Goal: Task Accomplishment & Management: Complete application form

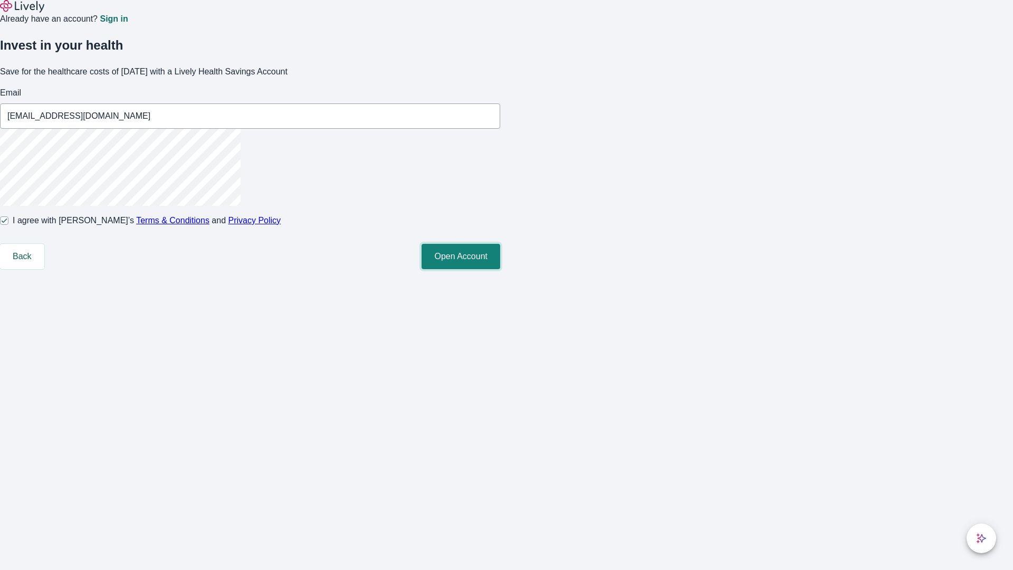
click at [500, 269] on button "Open Account" at bounding box center [461, 256] width 79 height 25
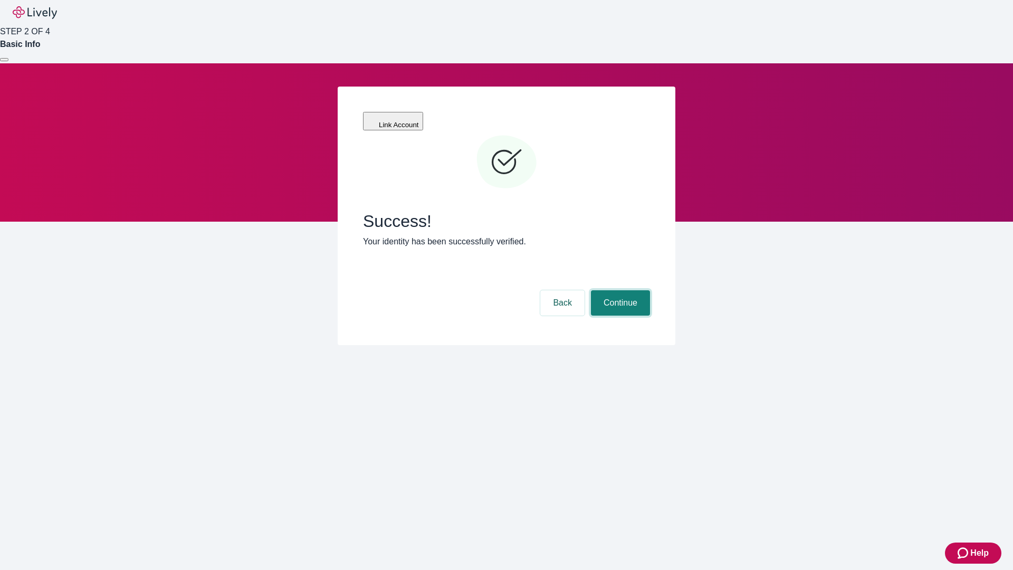
click at [619, 290] on button "Continue" at bounding box center [620, 302] width 59 height 25
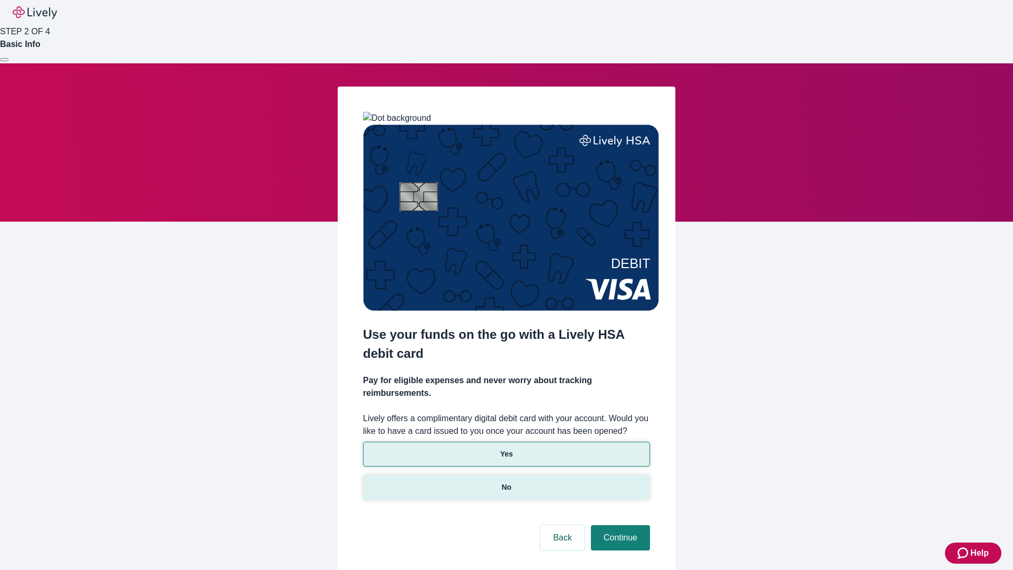
click at [506, 482] on p "No" at bounding box center [507, 487] width 10 height 11
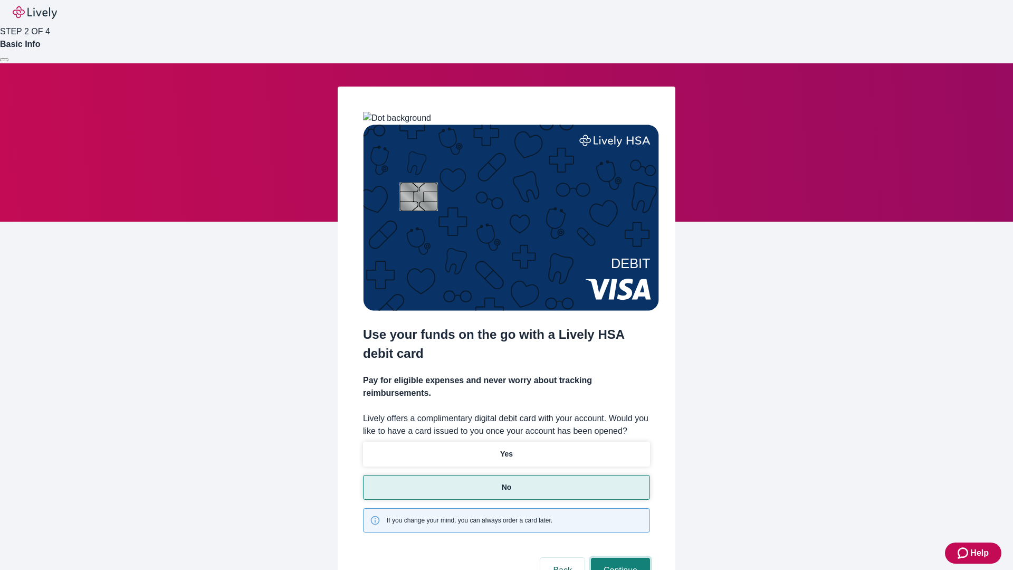
click at [619, 558] on button "Continue" at bounding box center [620, 570] width 59 height 25
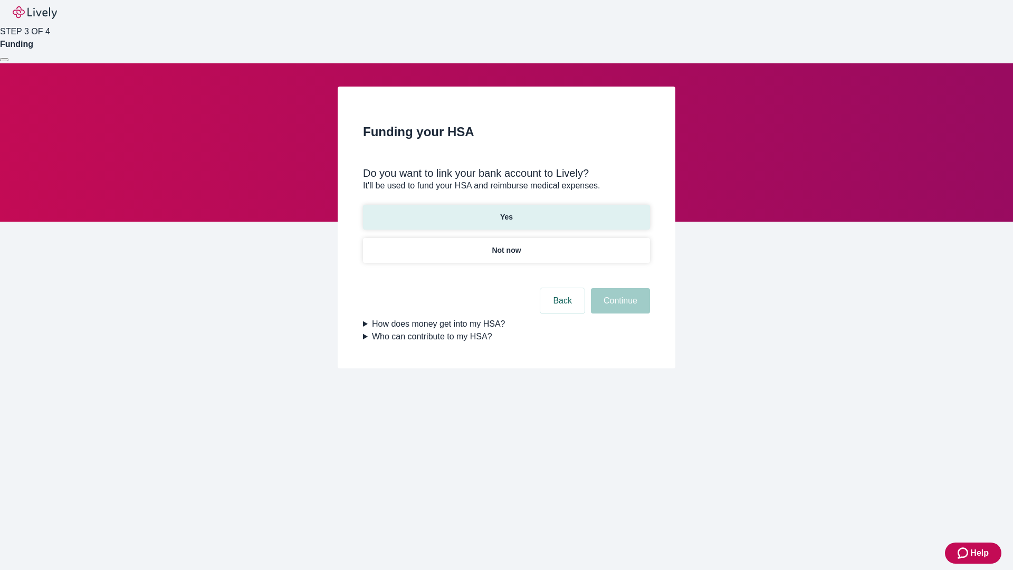
click at [506, 212] on p "Yes" at bounding box center [506, 217] width 13 height 11
click at [619, 288] on button "Continue" at bounding box center [620, 300] width 59 height 25
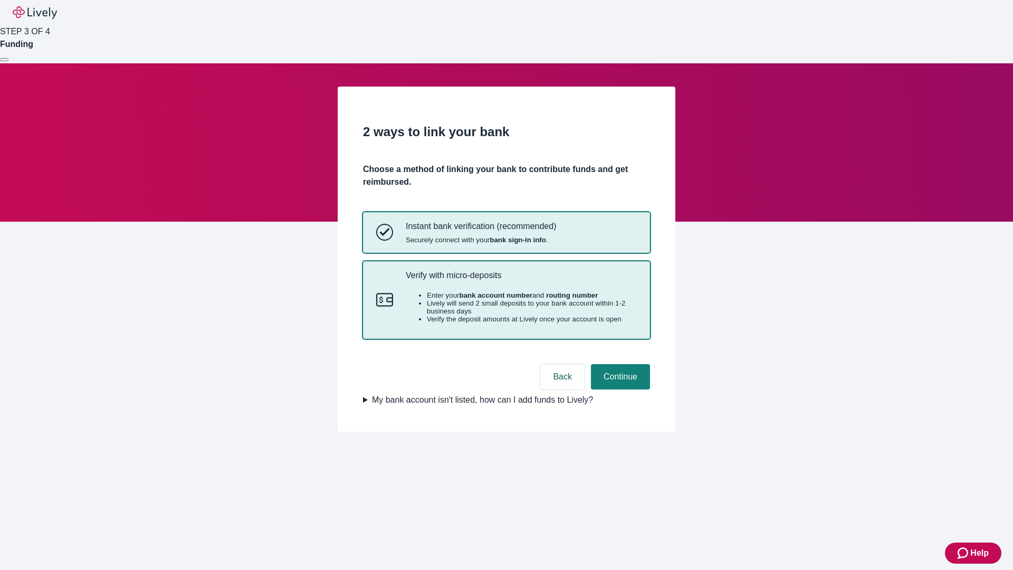
click at [521, 280] on p "Verify with micro-deposits" at bounding box center [521, 275] width 231 height 10
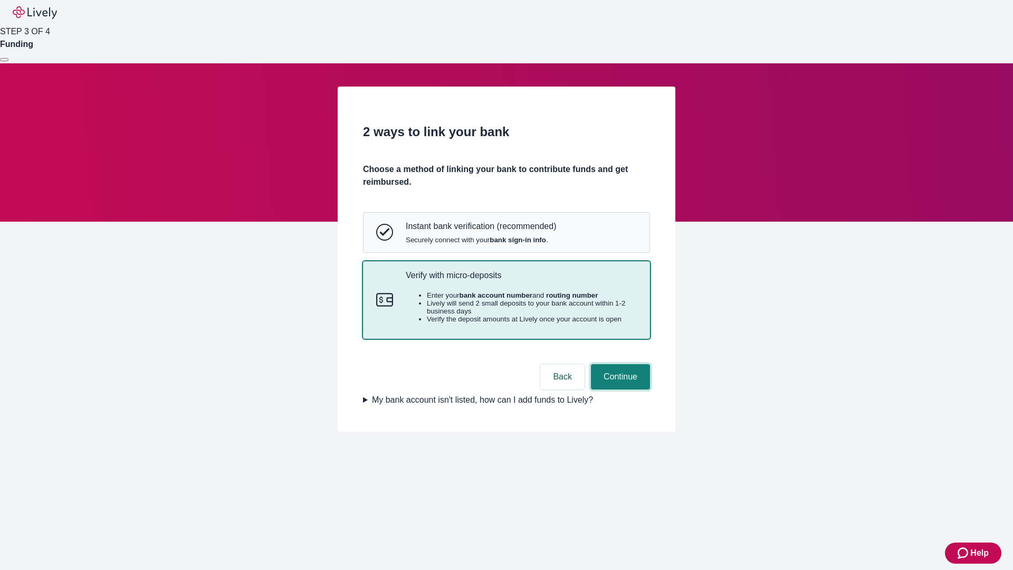
click at [619, 389] on button "Continue" at bounding box center [620, 376] width 59 height 25
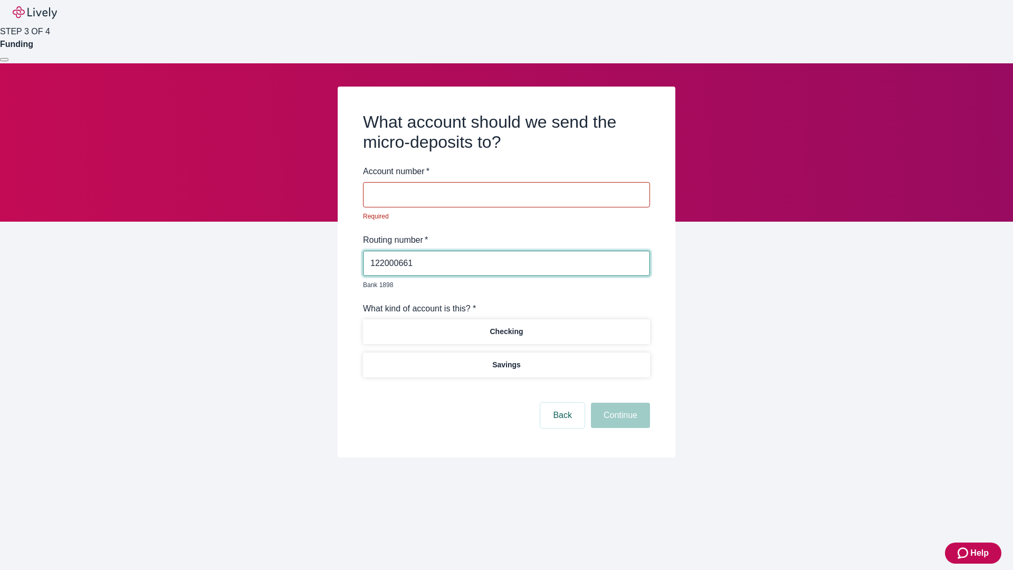
type input "122000661"
type input "546251"
click at [506, 326] on p "Checking" at bounding box center [506, 331] width 33 height 11
click at [619, 403] on button "Continue" at bounding box center [620, 415] width 59 height 25
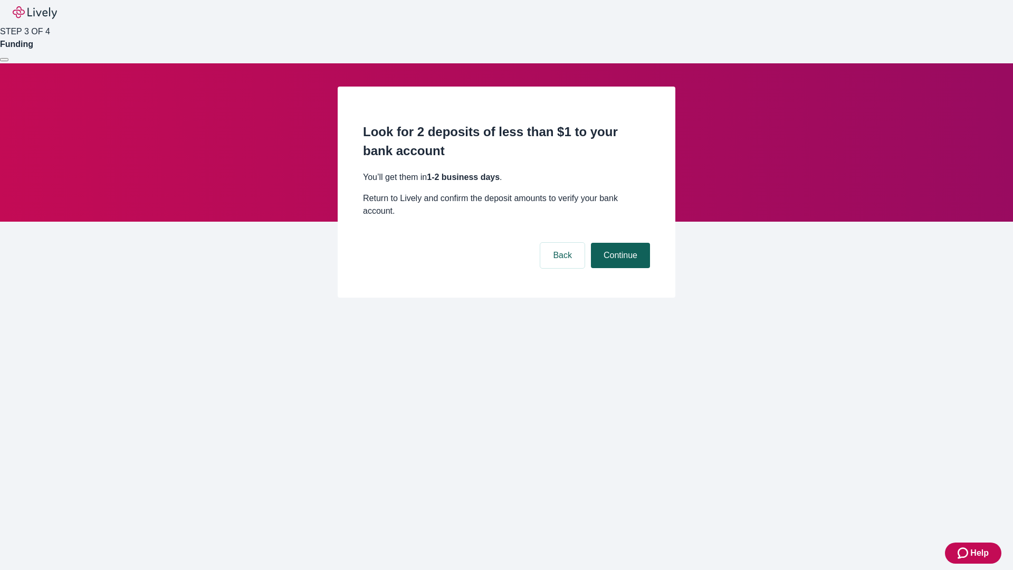
click at [619, 243] on button "Continue" at bounding box center [620, 255] width 59 height 25
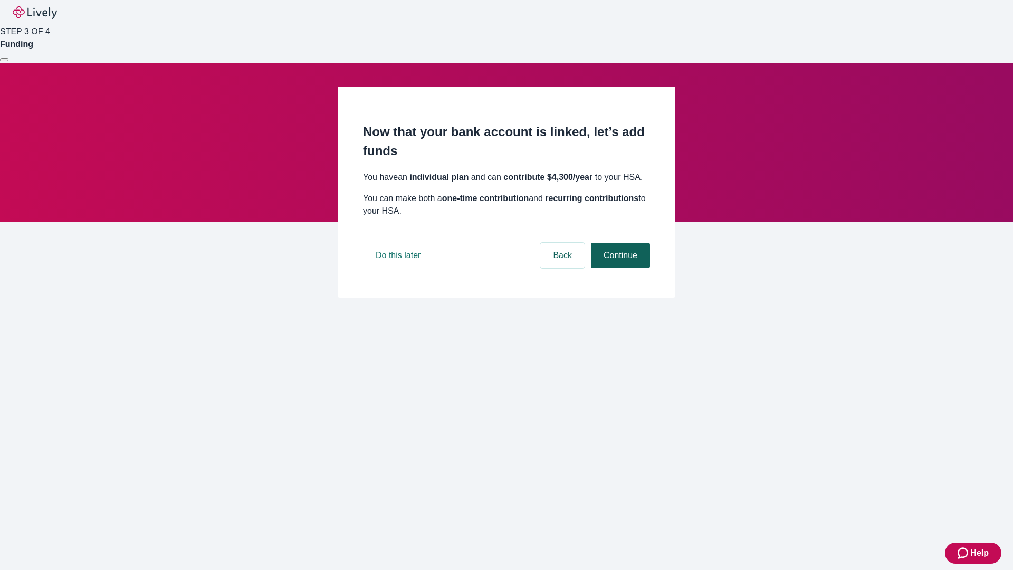
click at [619, 268] on button "Continue" at bounding box center [620, 255] width 59 height 25
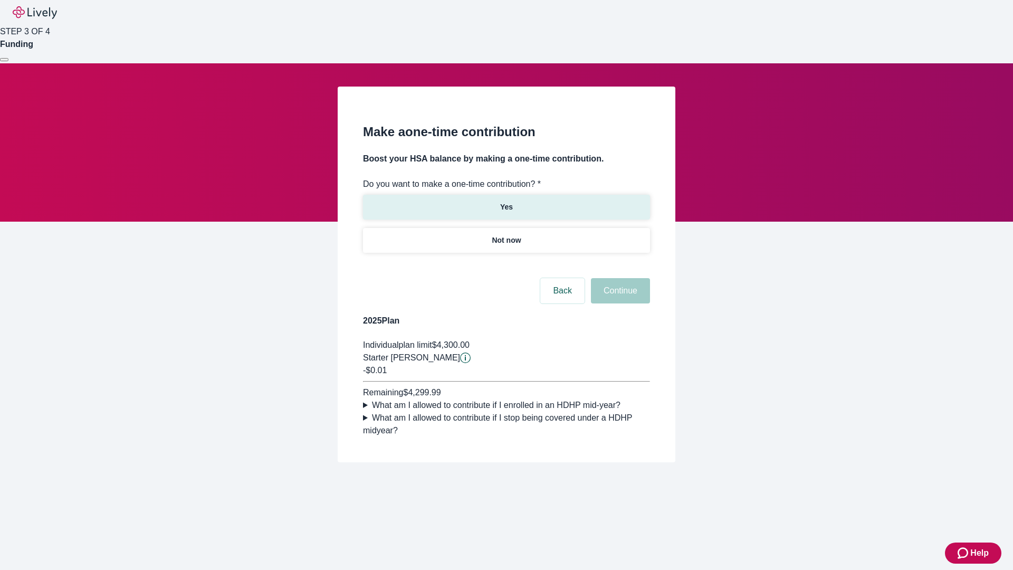
click at [506, 202] on p "Yes" at bounding box center [506, 207] width 13 height 11
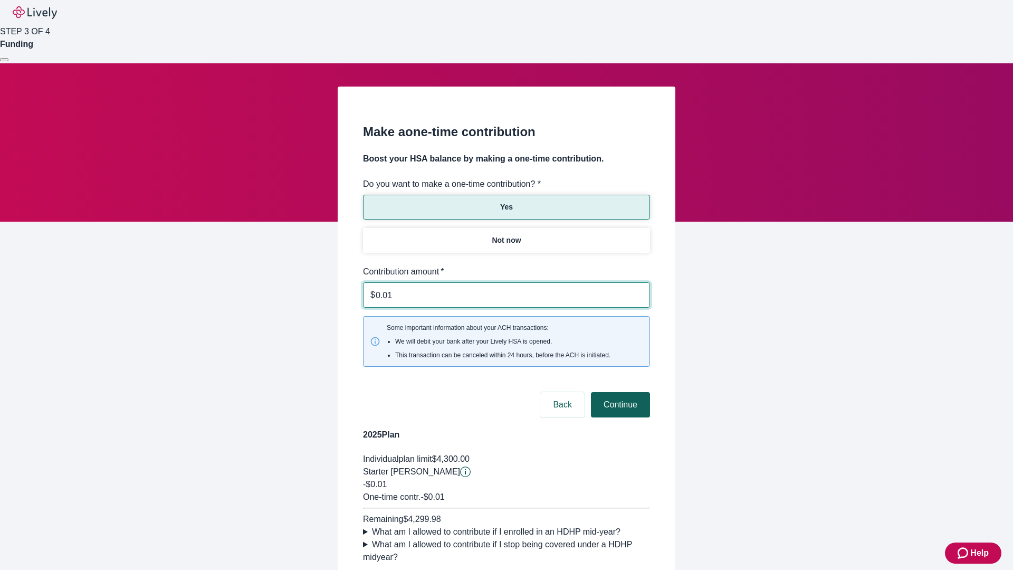
type input "0.01"
click at [619, 392] on button "Continue" at bounding box center [620, 404] width 59 height 25
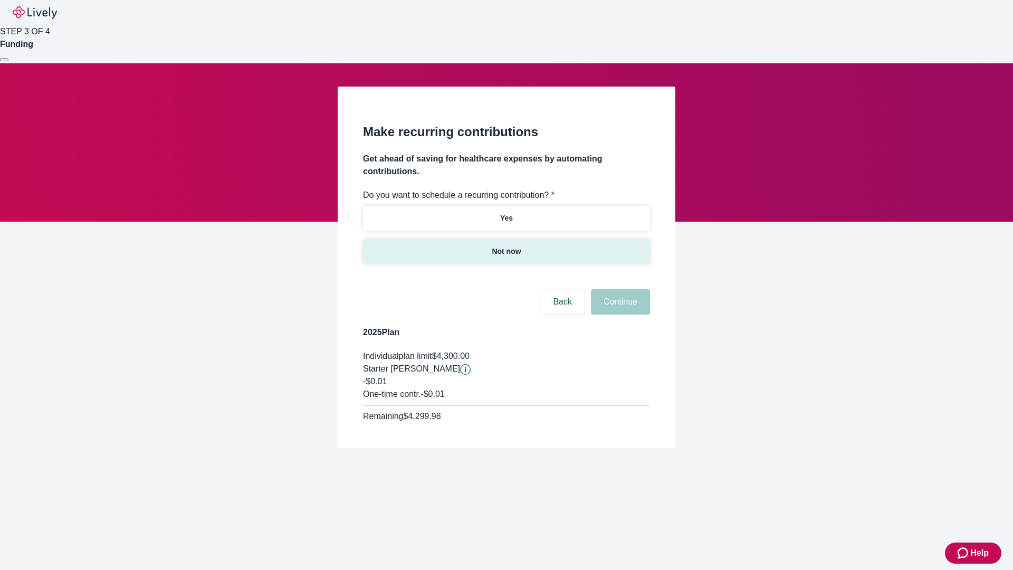
click at [506, 246] on p "Not now" at bounding box center [506, 251] width 29 height 11
click at [619, 289] on button "Continue" at bounding box center [620, 301] width 59 height 25
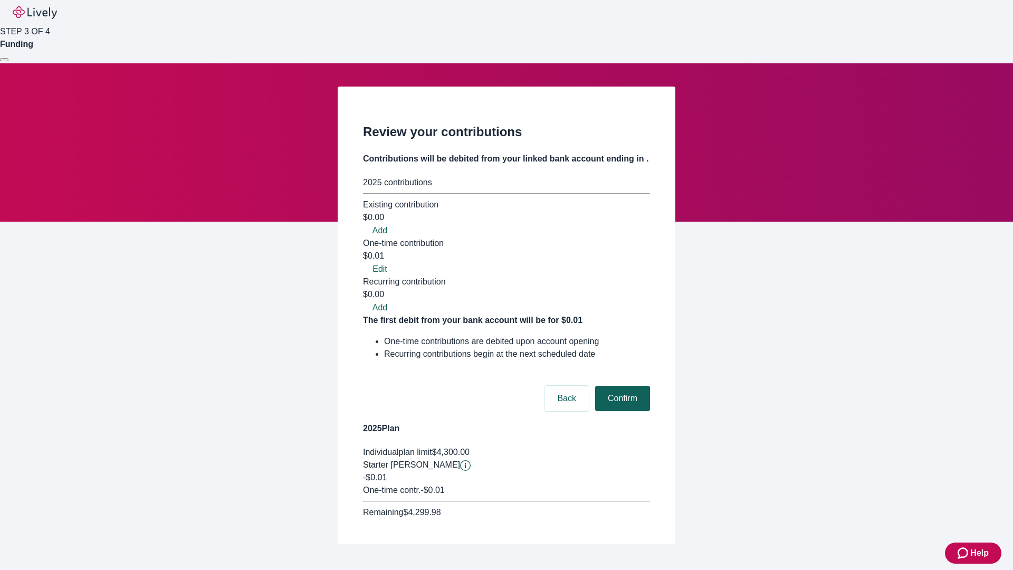
click at [621, 386] on button "Confirm" at bounding box center [622, 398] width 55 height 25
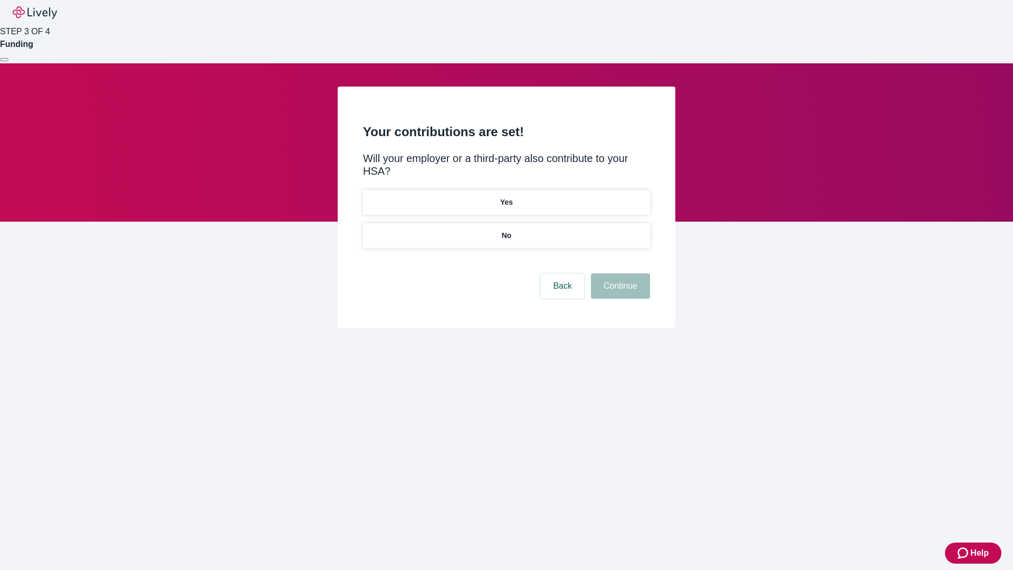
click at [506, 230] on p "No" at bounding box center [507, 235] width 10 height 11
click at [619, 273] on button "Continue" at bounding box center [620, 285] width 59 height 25
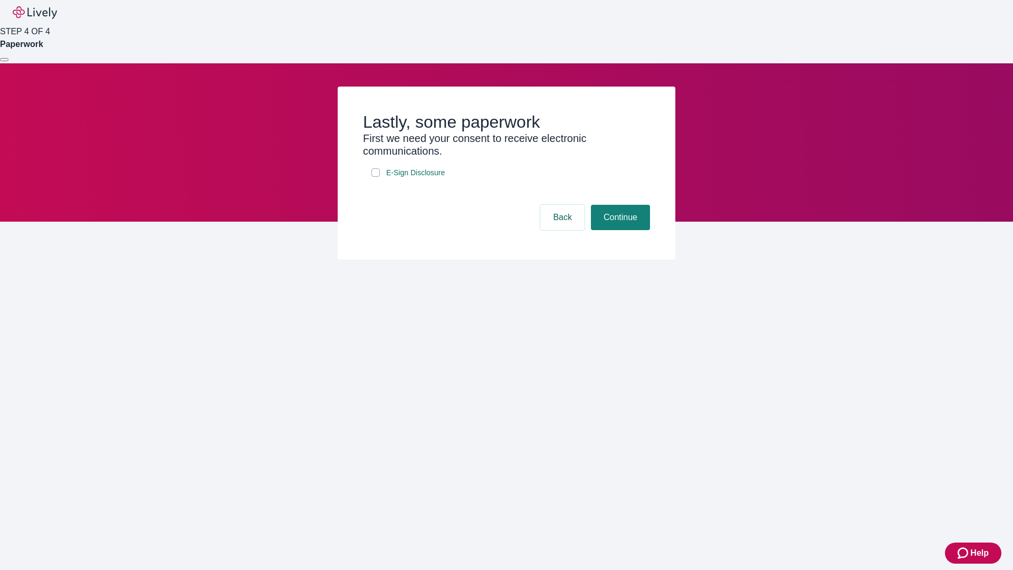
click at [376, 177] on input "E-Sign Disclosure" at bounding box center [376, 172] width 8 height 8
checkbox input "true"
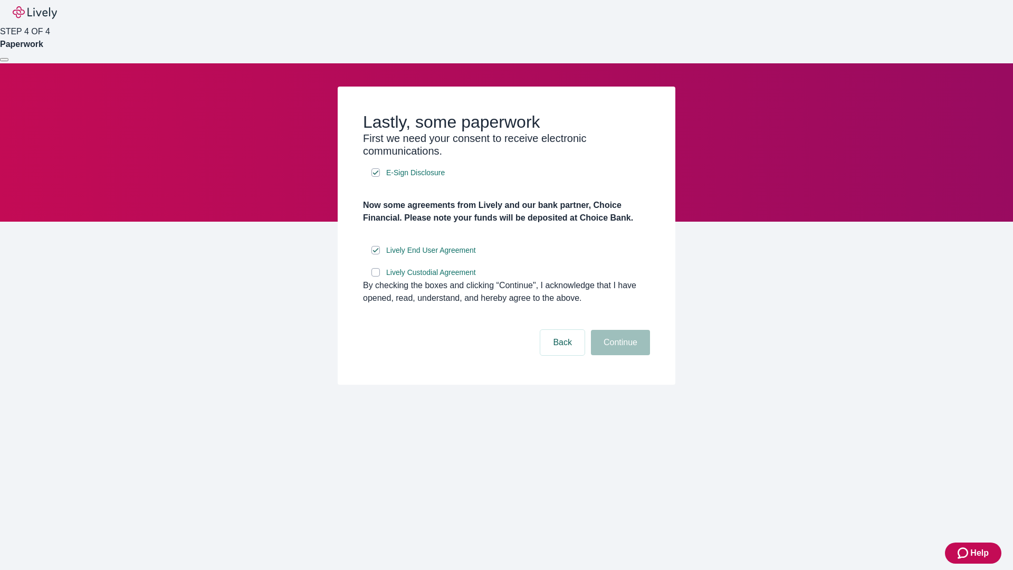
click at [376, 277] on input "Lively Custodial Agreement" at bounding box center [376, 272] width 8 height 8
checkbox input "true"
click at [619, 355] on button "Continue" at bounding box center [620, 342] width 59 height 25
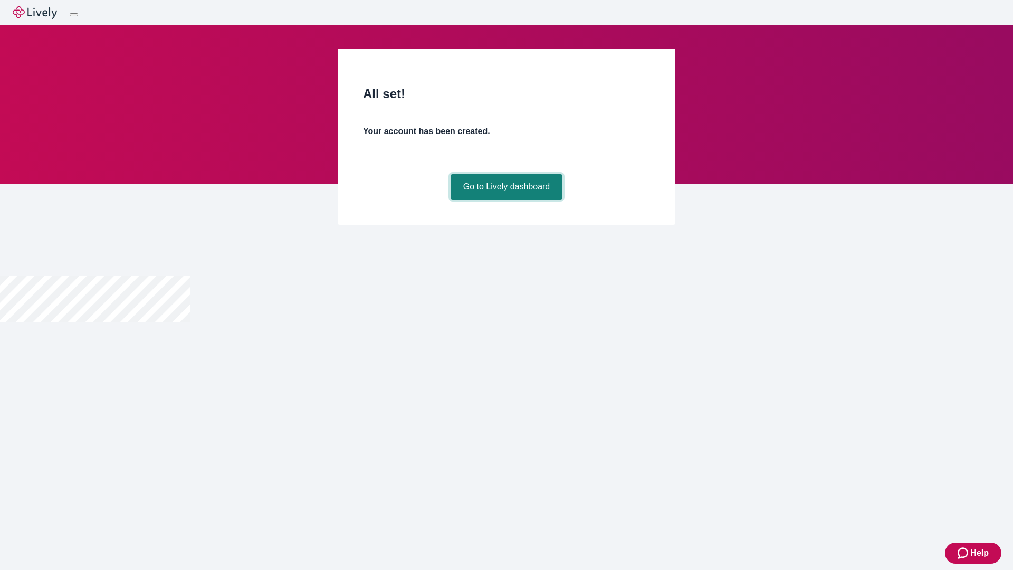
click at [506, 199] on link "Go to Lively dashboard" at bounding box center [507, 186] width 112 height 25
